Goal: Task Accomplishment & Management: Complete application form

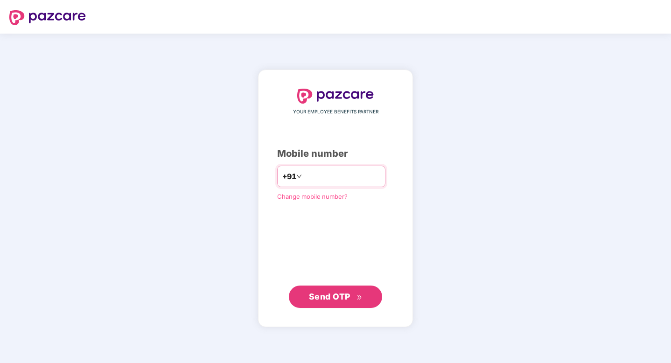
click at [316, 183] on input "number" at bounding box center [342, 176] width 77 height 15
type input "**********"
click at [322, 300] on span "Send OTP" at bounding box center [330, 297] width 42 height 10
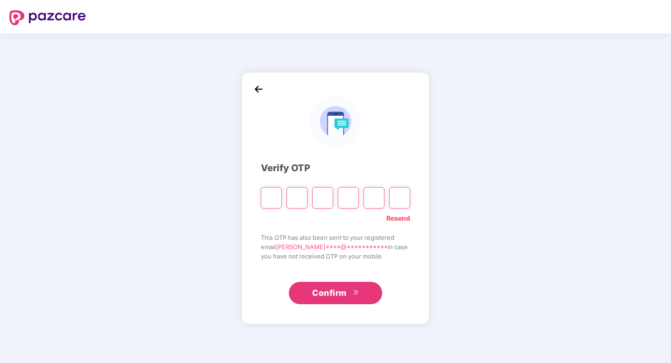
type input "*"
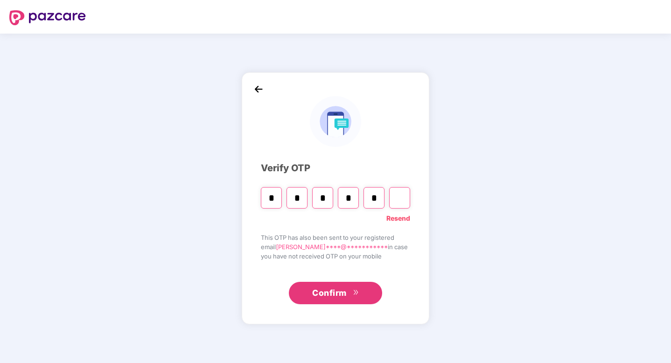
type input "*"
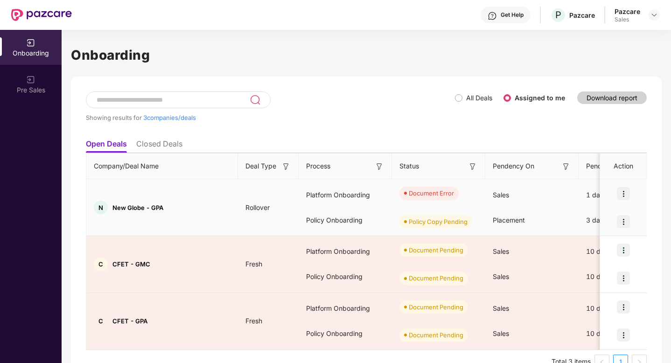
click at [625, 194] on img at bounding box center [623, 193] width 13 height 13
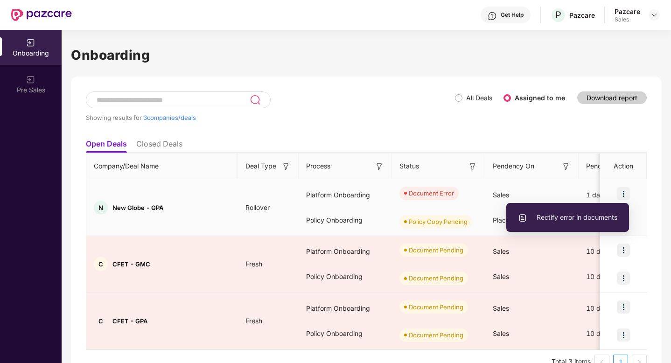
click at [570, 210] on li "Rectify error in documents" at bounding box center [567, 218] width 123 height 20
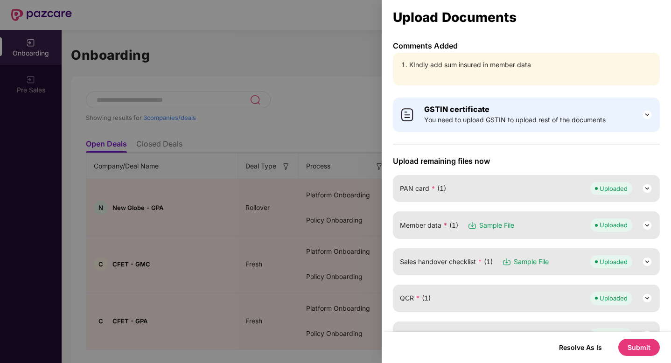
click at [646, 225] on img at bounding box center [647, 225] width 11 height 11
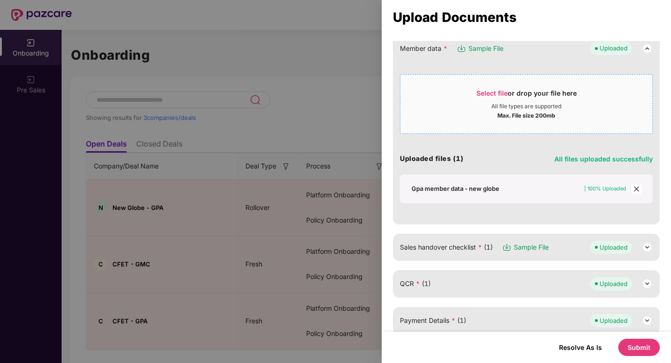
scroll to position [176, 0]
click at [636, 186] on icon "close" at bounding box center [636, 189] width 7 height 7
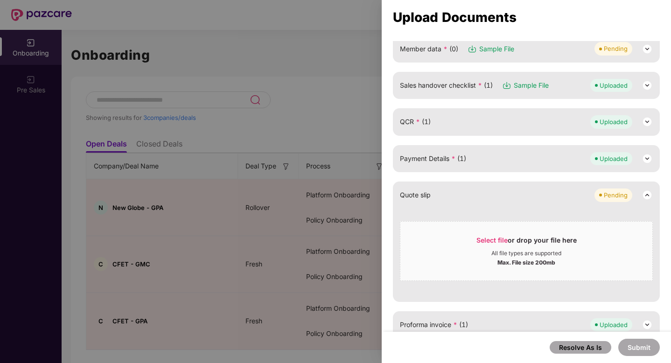
scroll to position [110, 0]
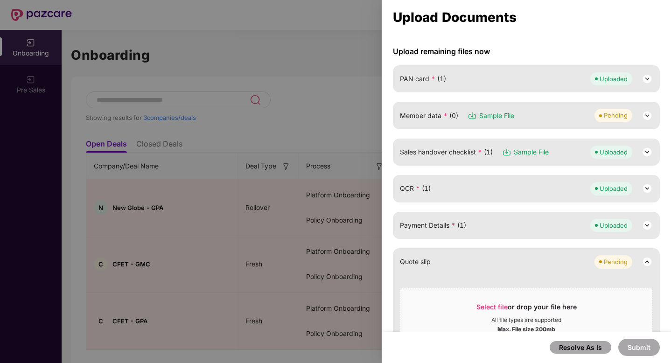
click at [557, 111] on div "Member data * (0) Sample File Pending" at bounding box center [526, 115] width 253 height 13
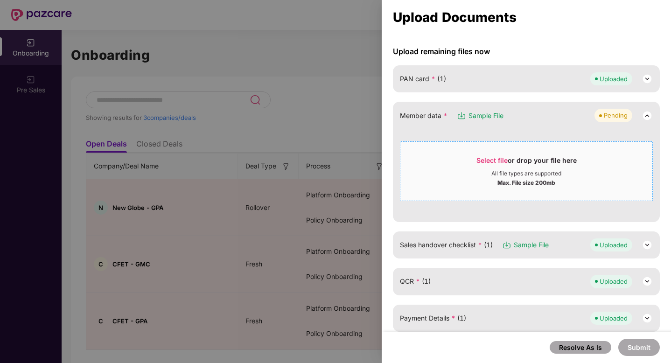
click at [475, 159] on div "Select file or drop your file here" at bounding box center [526, 163] width 252 height 14
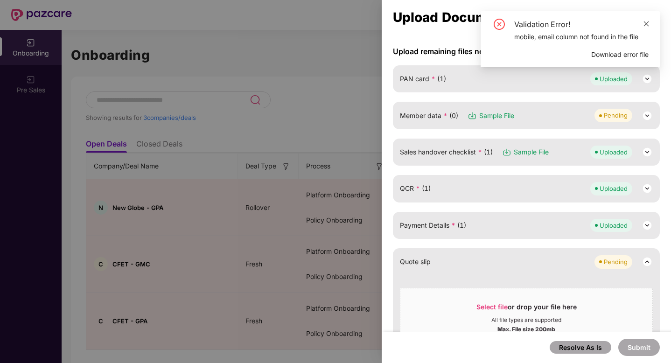
click at [648, 23] on icon "close" at bounding box center [646, 24] width 7 height 7
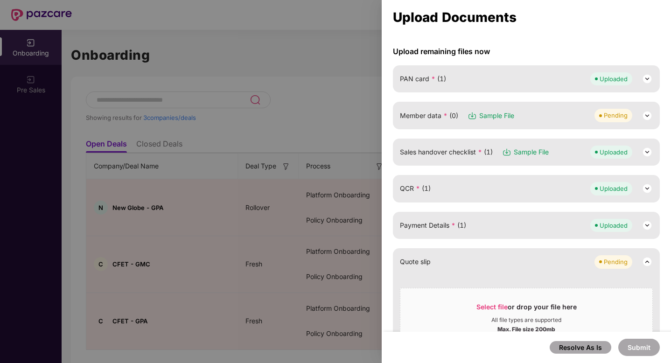
click at [419, 114] on span "Member data * (0)" at bounding box center [429, 116] width 58 height 10
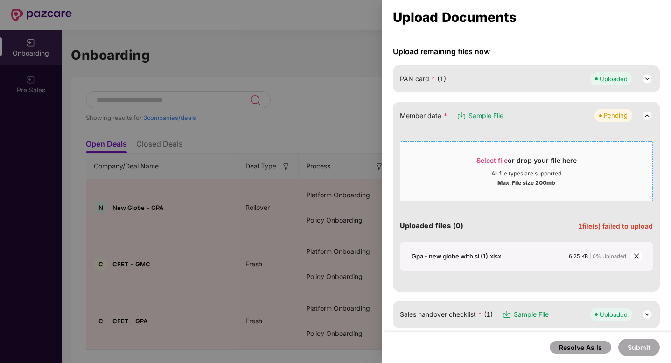
click at [445, 150] on span "Select file or drop your file here All file types are supported Max. File size …" at bounding box center [526, 171] width 252 height 45
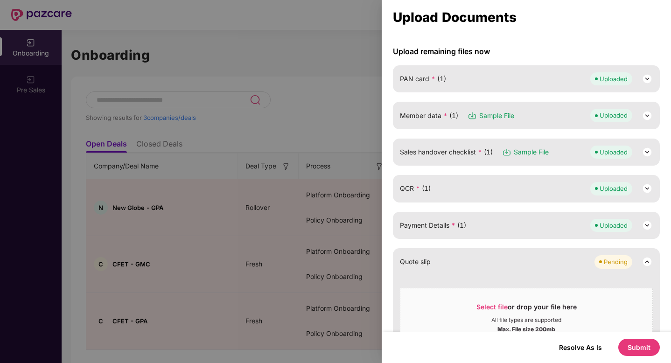
click at [634, 347] on button "Submit" at bounding box center [639, 347] width 42 height 17
